Goal: Task Accomplishment & Management: Use online tool/utility

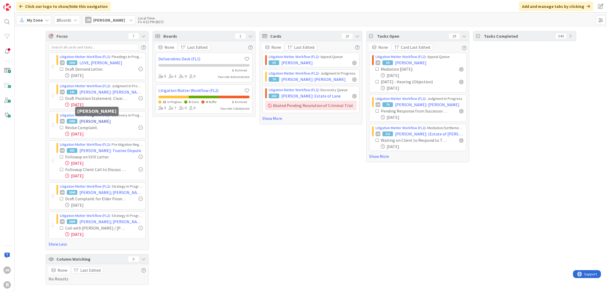
click at [95, 121] on span "[PERSON_NAME]" at bounding box center [94, 121] width 31 height 6
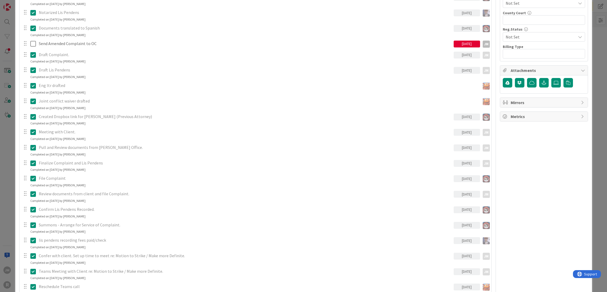
scroll to position [396, 0]
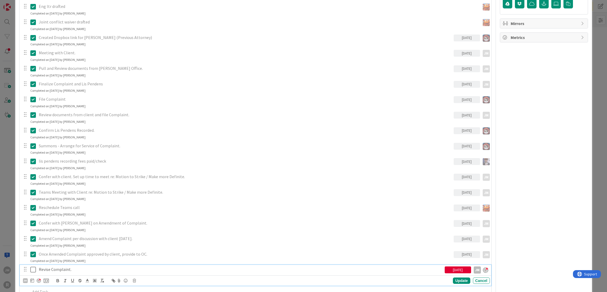
click at [64, 271] on p "Revise Complaint." at bounding box center [241, 270] width 404 height 6
click at [32, 281] on icon at bounding box center [32, 281] width 4 height 4
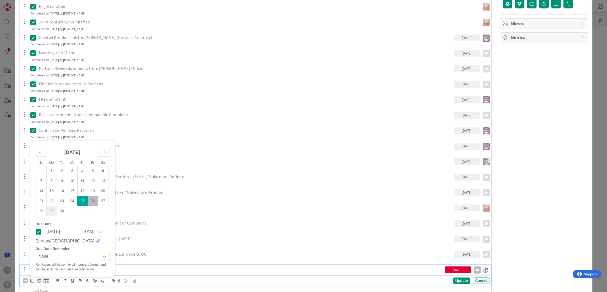
click at [49, 212] on td "29" at bounding box center [51, 211] width 10 height 10
type input "[DATE]"
click at [460, 280] on div "Update" at bounding box center [461, 281] width 17 height 6
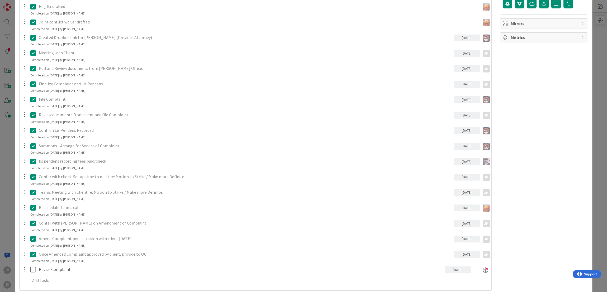
click at [598, 198] on div "ID 1695 Litigation Matter Workflow (FL2) Discovery In Progress Title 14 / 128 […" at bounding box center [303, 146] width 607 height 292
